Goal: Information Seeking & Learning: Learn about a topic

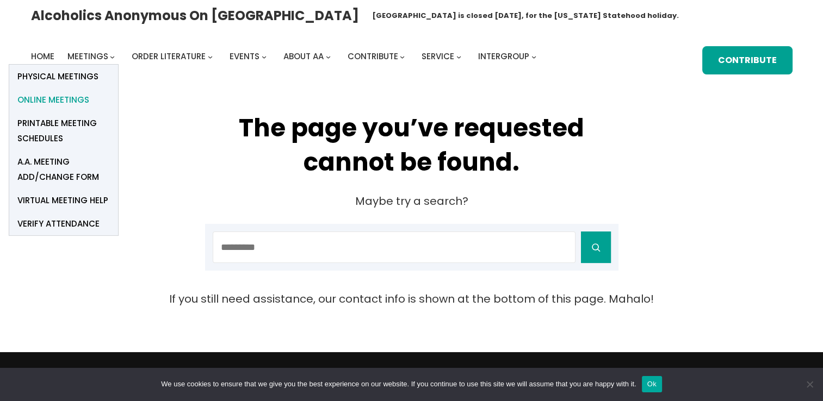
click at [64, 99] on span "Online Meetings" at bounding box center [53, 99] width 72 height 15
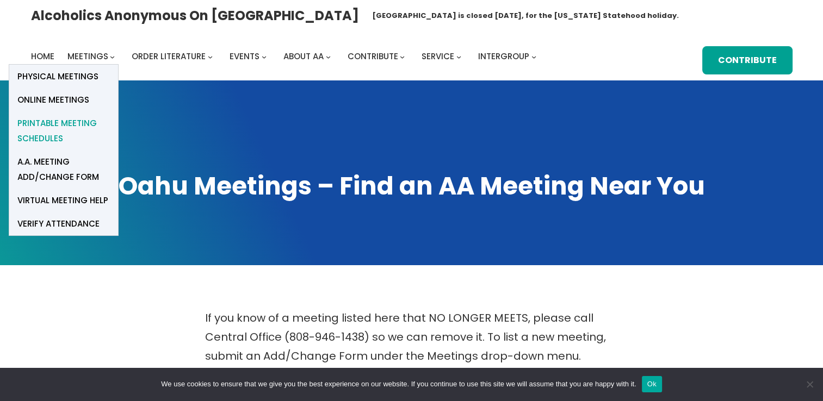
click at [50, 127] on span "Printable Meeting Schedules" at bounding box center [63, 131] width 92 height 30
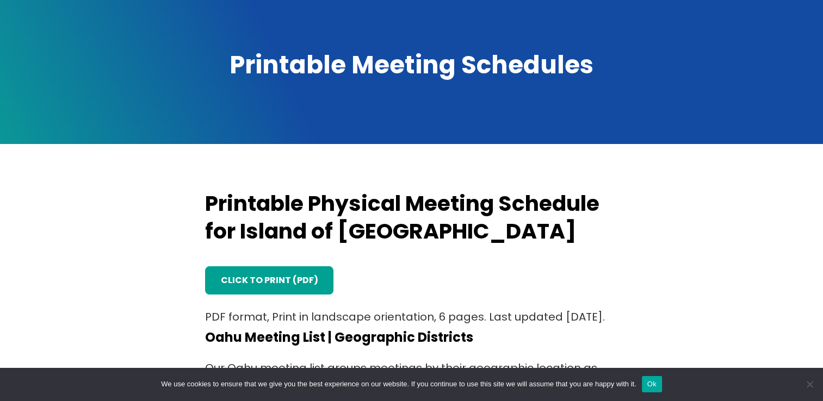
scroll to position [272, 0]
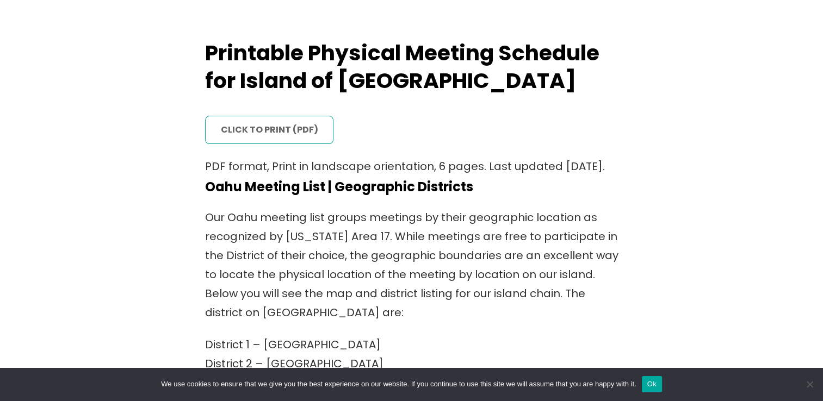
click at [289, 130] on link "click to print (PDF)" at bounding box center [269, 130] width 129 height 29
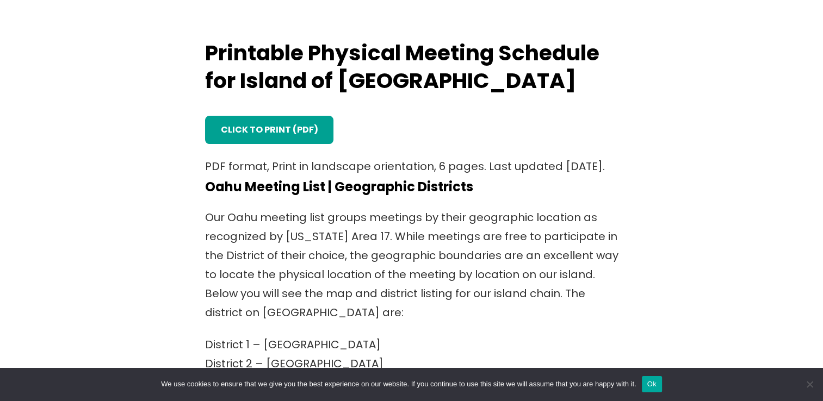
scroll to position [0, 0]
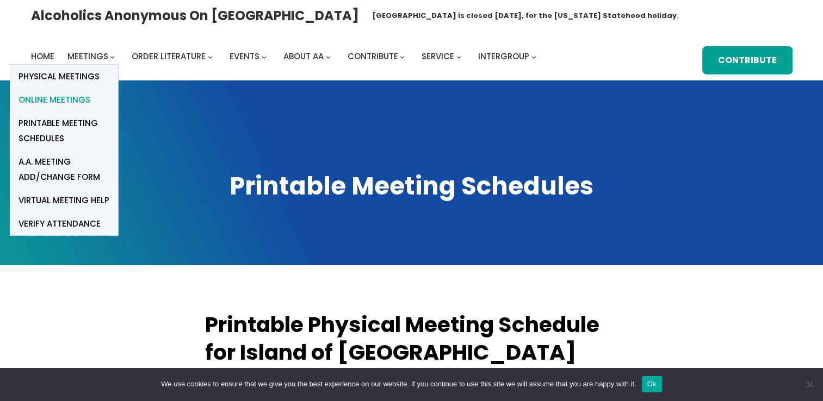
click at [71, 102] on span "Online Meetings" at bounding box center [54, 99] width 72 height 15
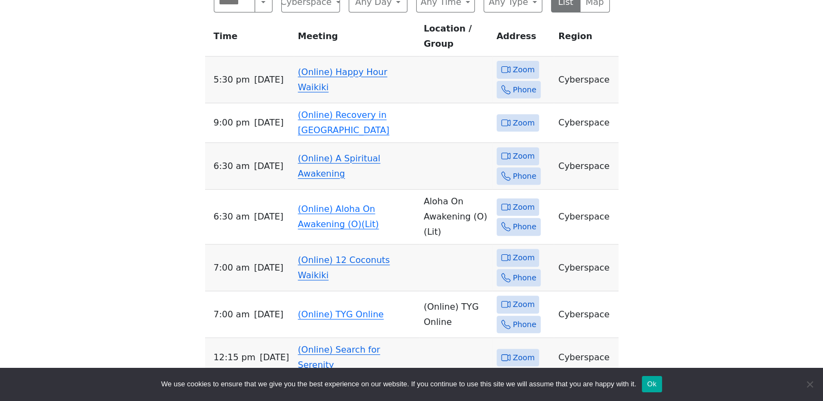
scroll to position [435, 0]
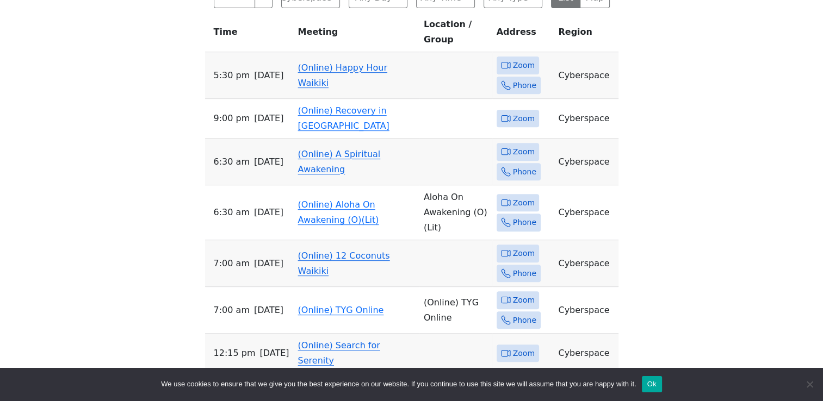
click at [509, 248] on icon at bounding box center [506, 253] width 10 height 10
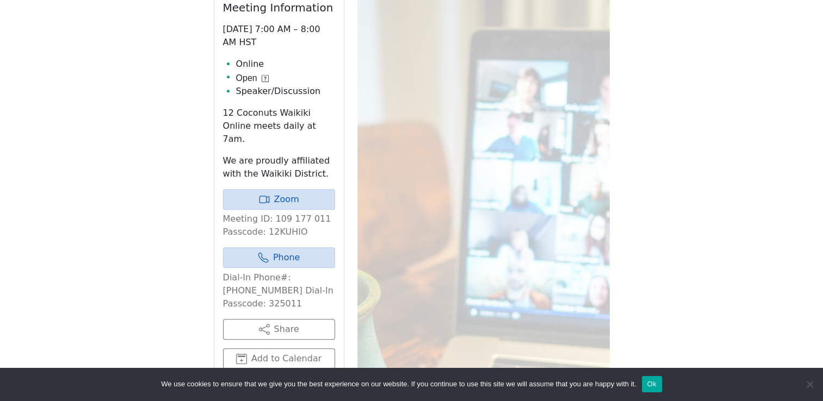
scroll to position [488, 0]
